Goal: Task Accomplishment & Management: Use online tool/utility

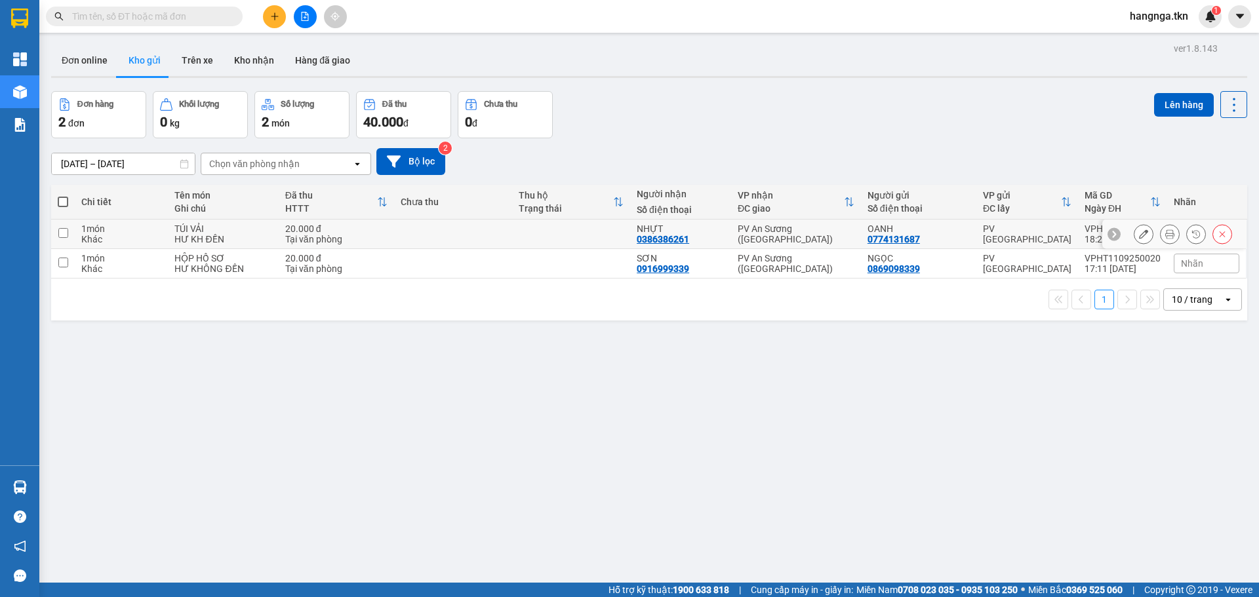
click at [395, 233] on td at bounding box center [453, 235] width 118 height 30
checkbox input "true"
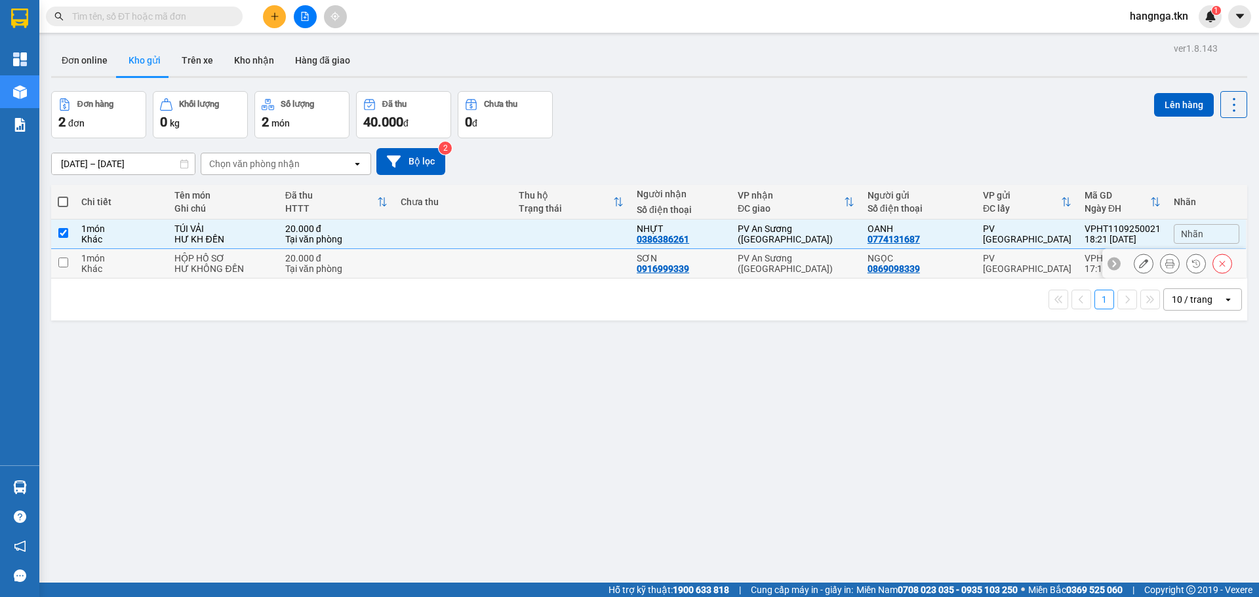
click at [386, 267] on div "Tại văn phòng" at bounding box center [336, 269] width 102 height 10
checkbox input "true"
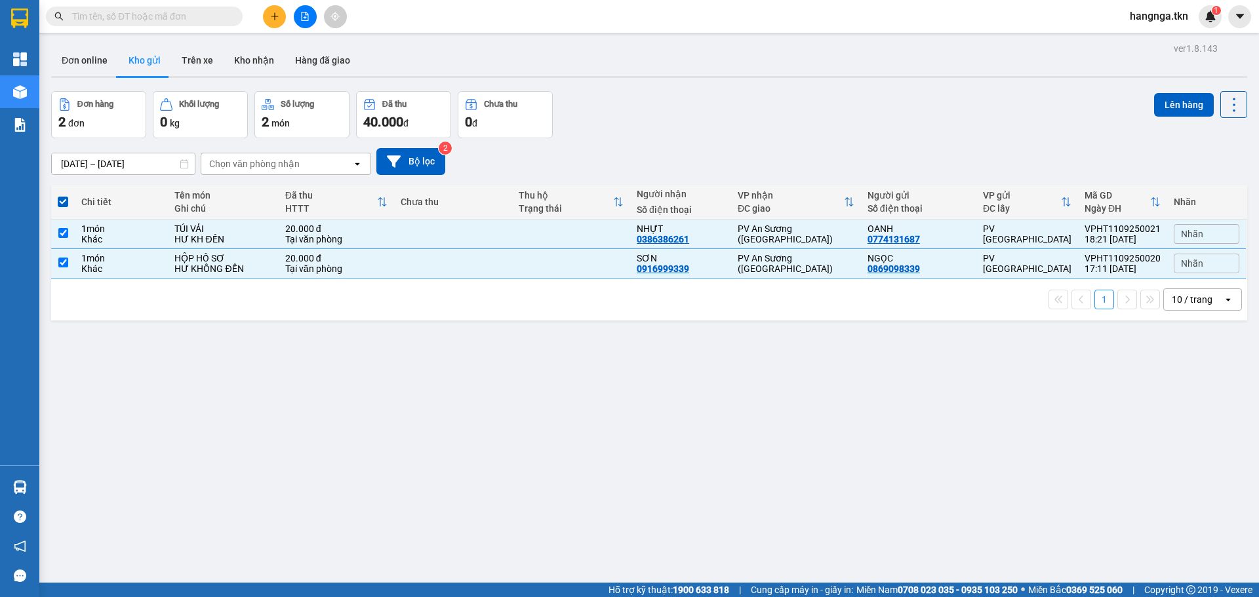
click at [1192, 89] on div "ver 1.8.143 Đơn online Kho gửi Trên xe Kho nhận Hàng đã giao Đơn hàng 2 đơn Khố…" at bounding box center [649, 337] width 1207 height 597
click at [1180, 103] on button "Lên hàng" at bounding box center [1184, 105] width 60 height 24
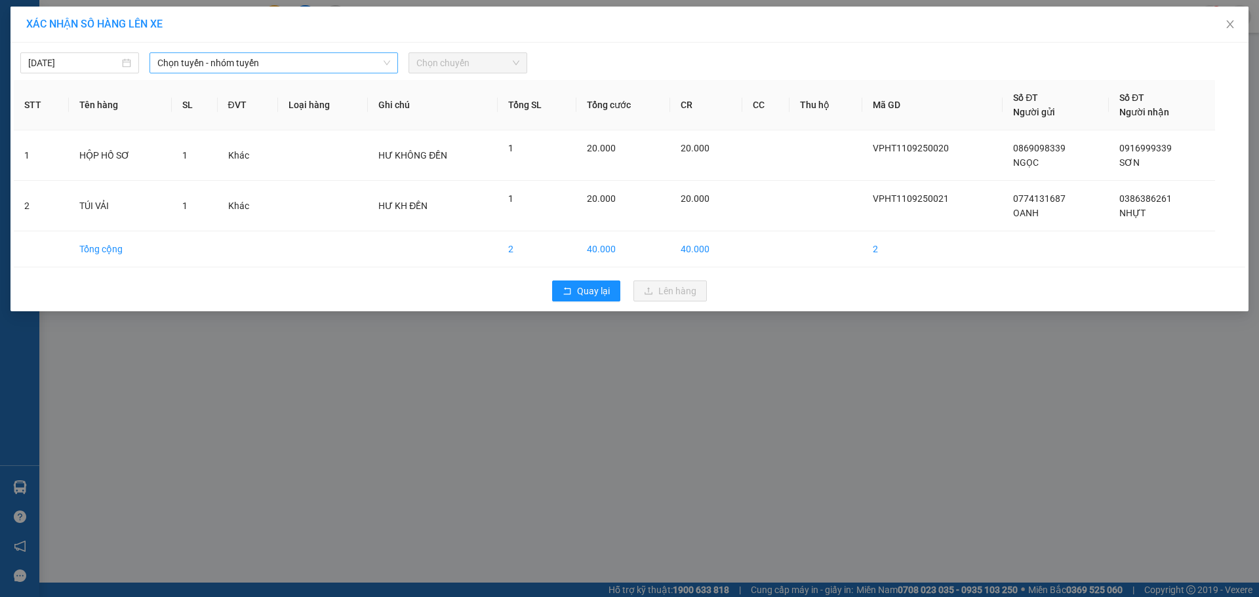
click at [332, 59] on span "Chọn tuyến - nhóm tuyến" at bounding box center [273, 63] width 233 height 20
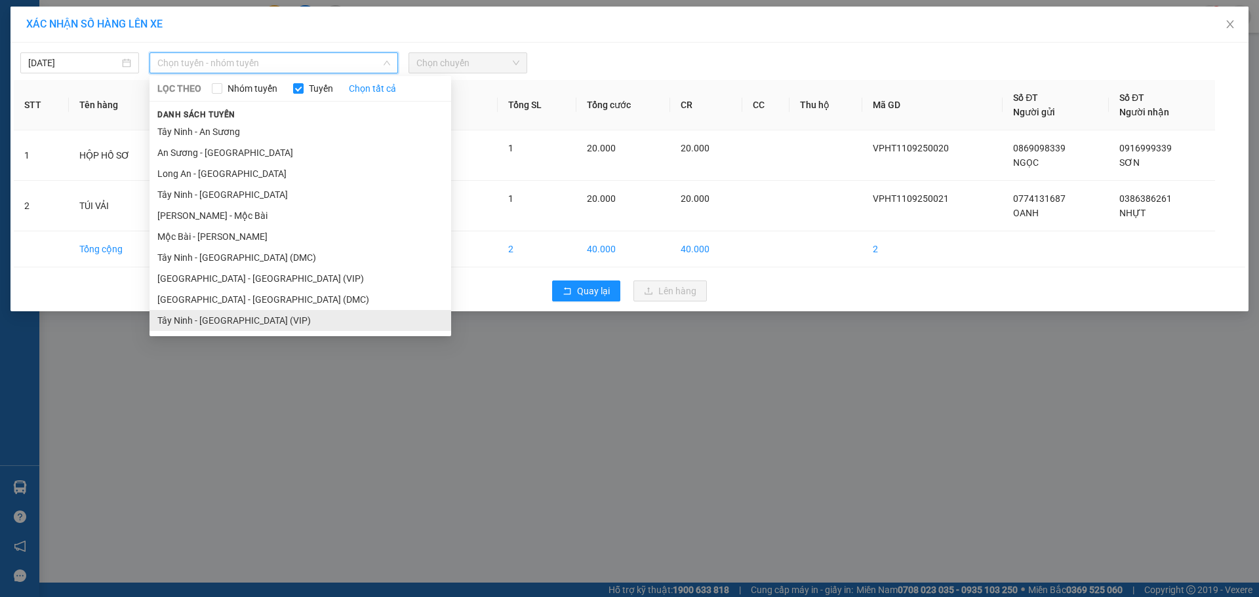
drag, startPoint x: 300, startPoint y: 321, endPoint x: 364, endPoint y: 268, distance: 83.3
click at [299, 322] on li "Tây Ninh - [GEOGRAPHIC_DATA] (VIP)" at bounding box center [301, 320] width 302 height 21
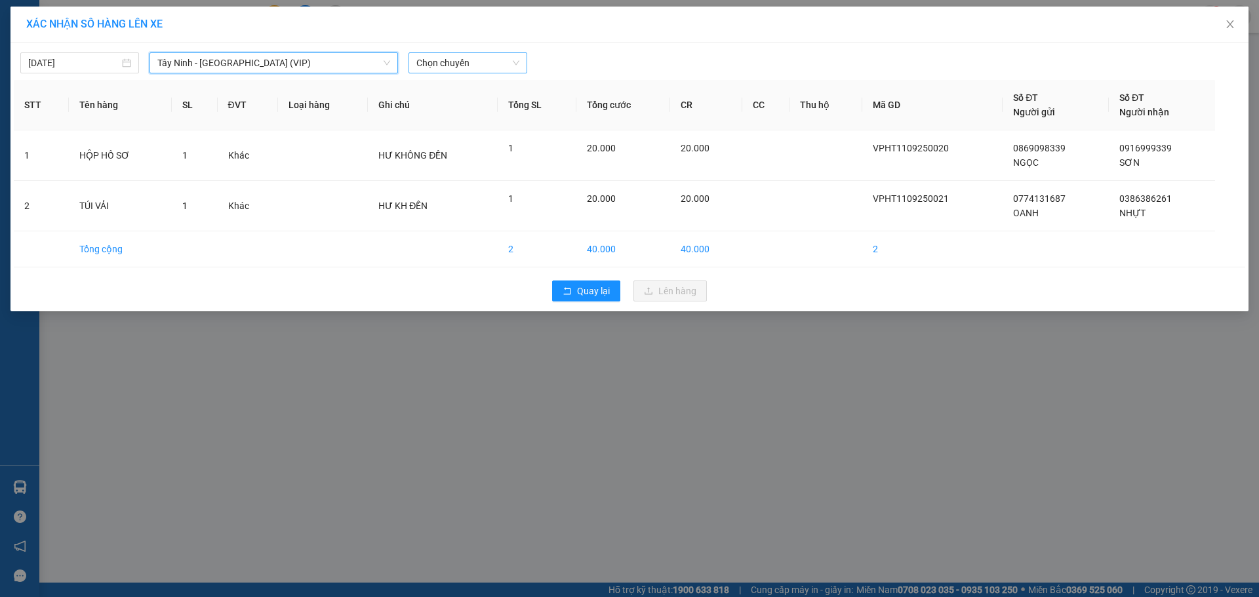
click at [454, 60] on span "Chọn chuyến" at bounding box center [467, 63] width 103 height 20
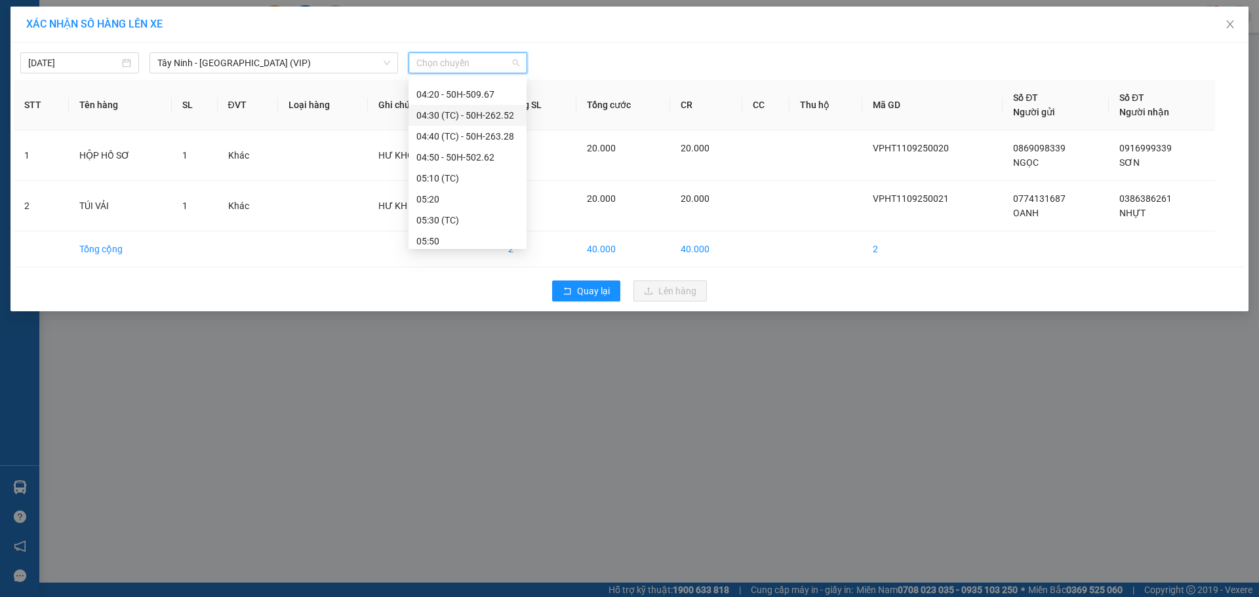
scroll to position [181, 0]
click at [498, 139] on div "04:10 (TC) - 50H-258.62" at bounding box center [467, 139] width 102 height 14
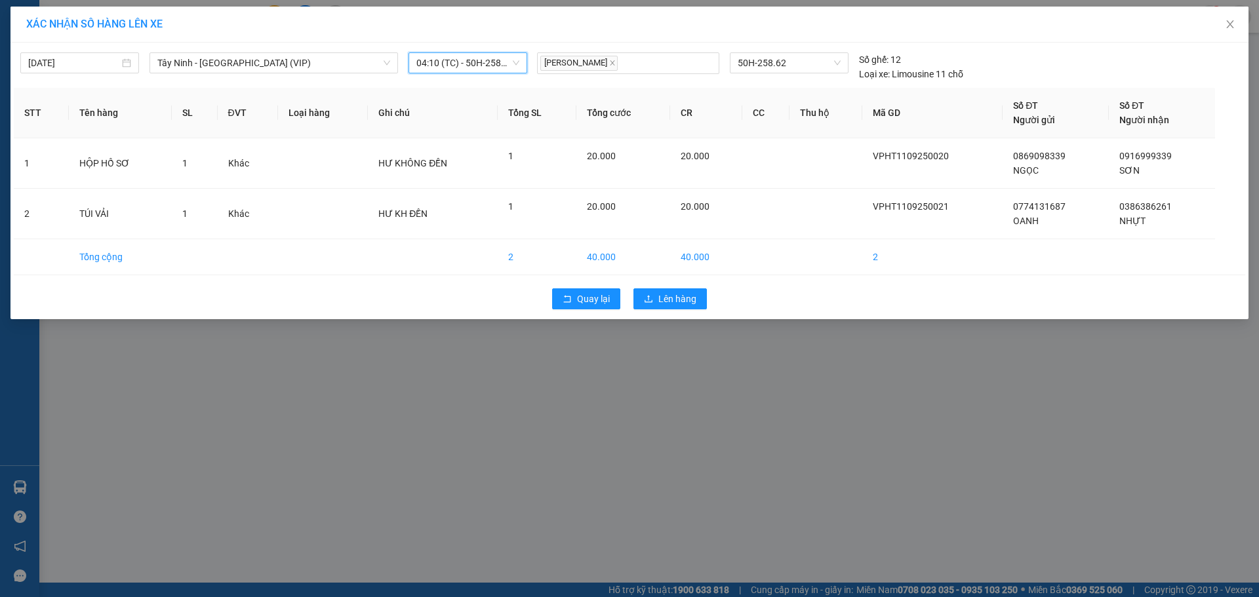
click at [512, 69] on span "04:10 (TC) - 50H-258.62" at bounding box center [467, 63] width 103 height 20
click at [513, 68] on span "04:10 (TC) - 50H-258.62" at bounding box center [467, 63] width 103 height 20
click at [697, 303] on button "Lên hàng" at bounding box center [670, 299] width 73 height 21
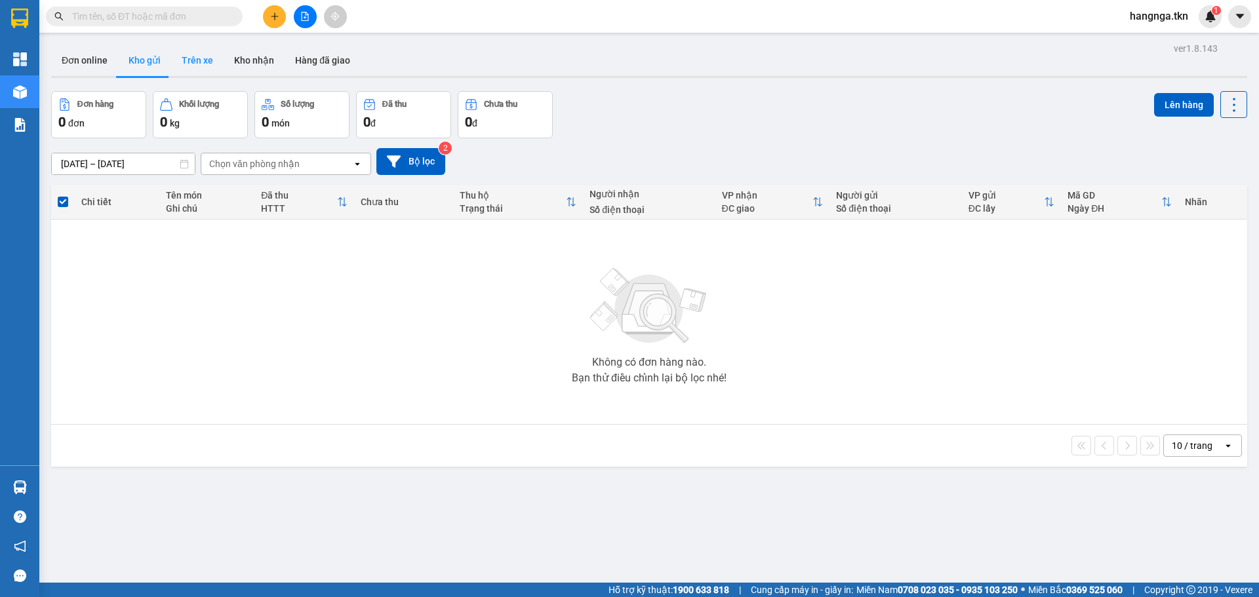
click at [200, 51] on button "Trên xe" at bounding box center [197, 60] width 52 height 31
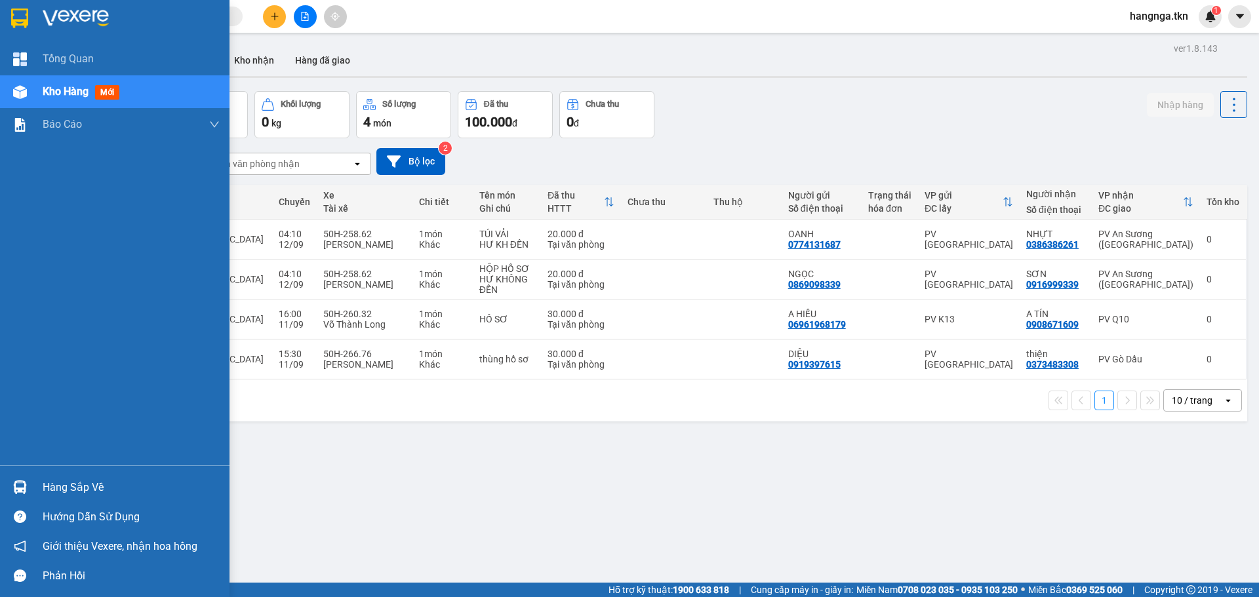
click at [45, 18] on img at bounding box center [76, 19] width 66 height 20
